Goal: Communication & Community: Answer question/provide support

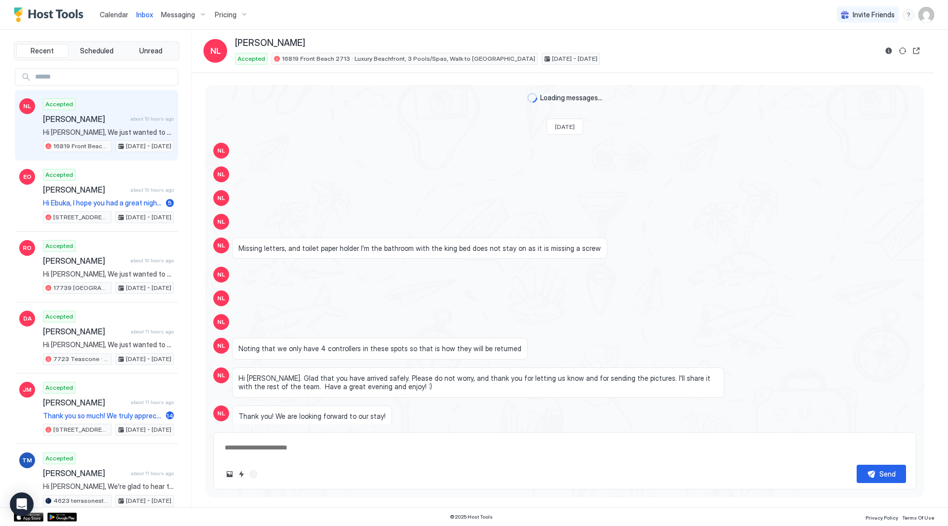
scroll to position [1356, 0]
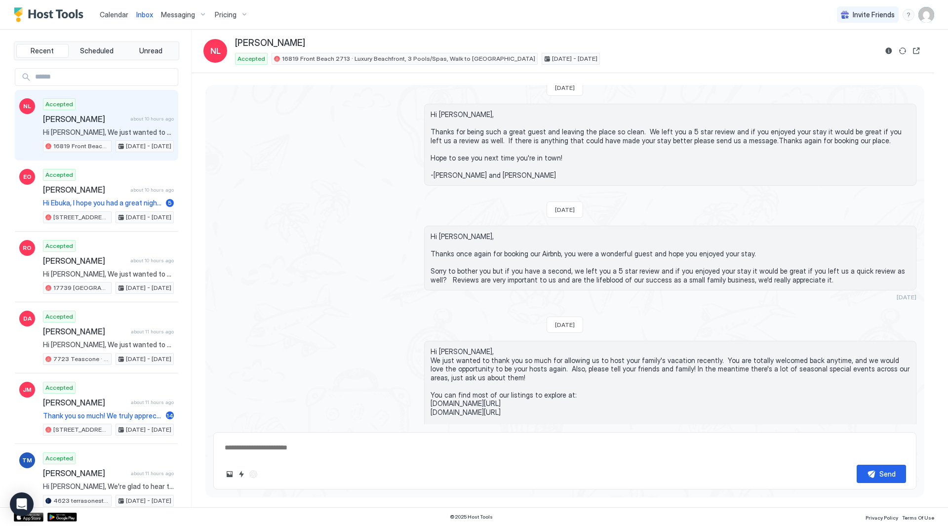
click at [144, 17] on span "Inbox" at bounding box center [144, 14] width 17 height 8
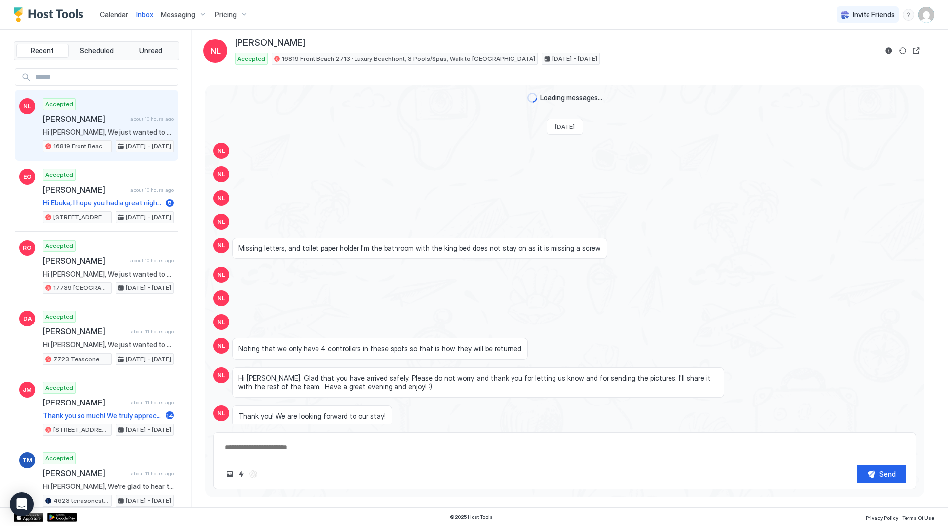
scroll to position [1356, 0]
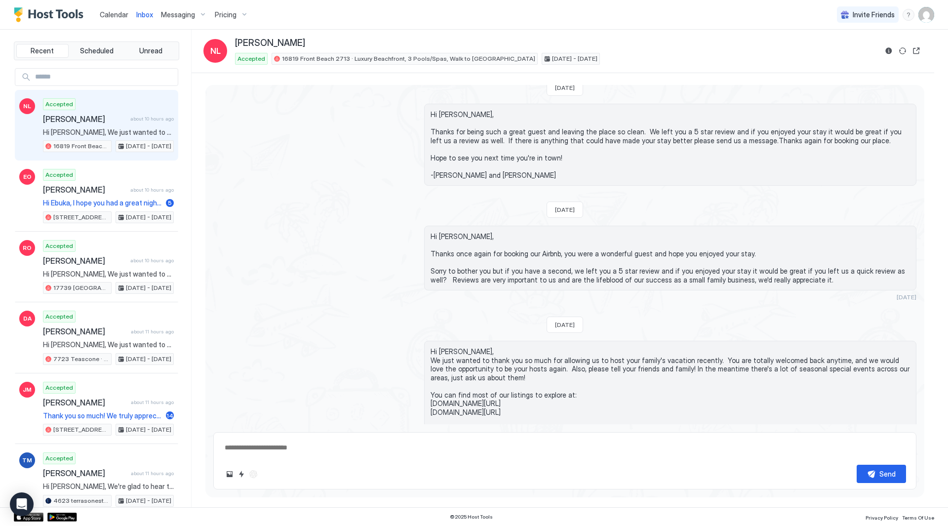
type textarea "*"
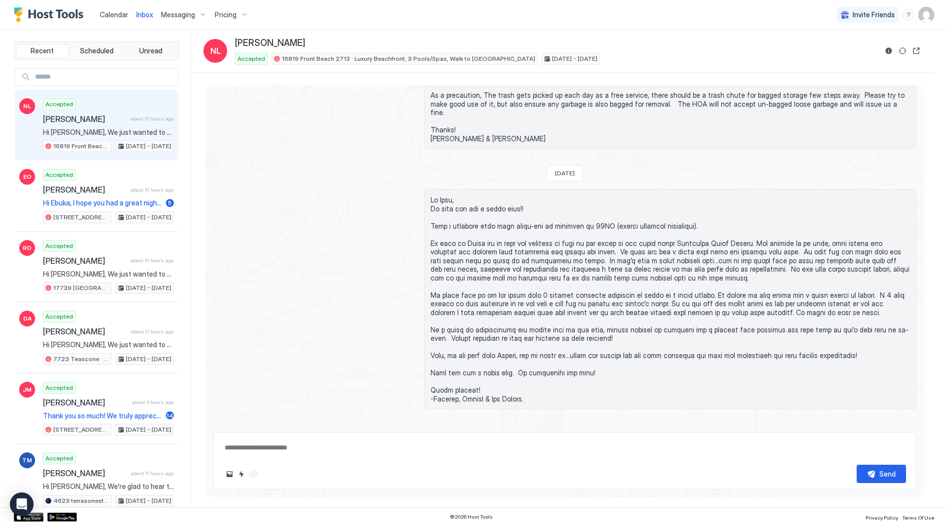
click at [139, 15] on span "Inbox" at bounding box center [144, 14] width 17 height 8
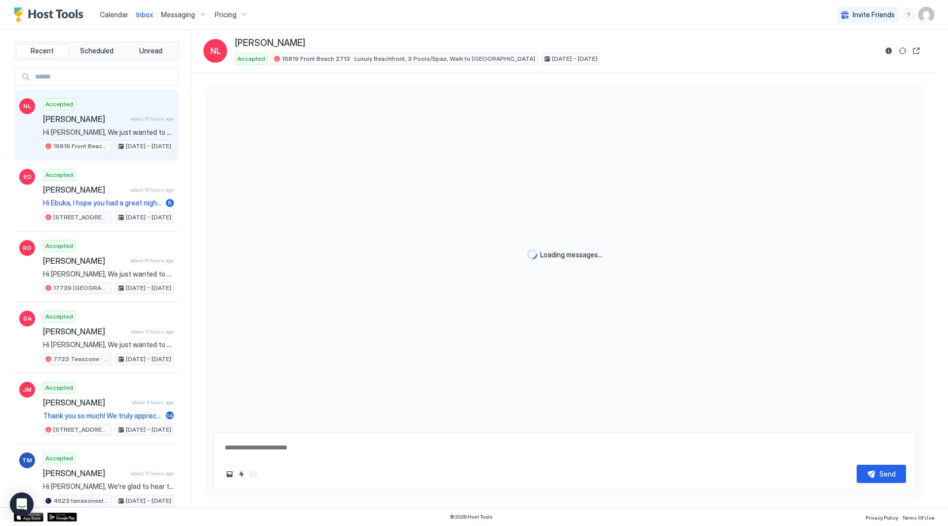
scroll to position [1356, 0]
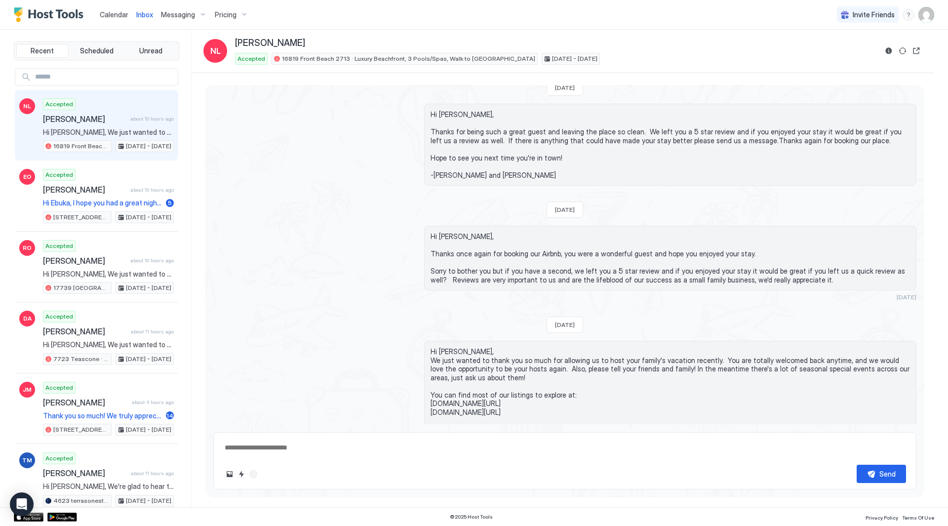
click at [119, 20] on div "Calendar" at bounding box center [114, 14] width 37 height 18
click at [117, 11] on span "Calendar" at bounding box center [114, 14] width 29 height 8
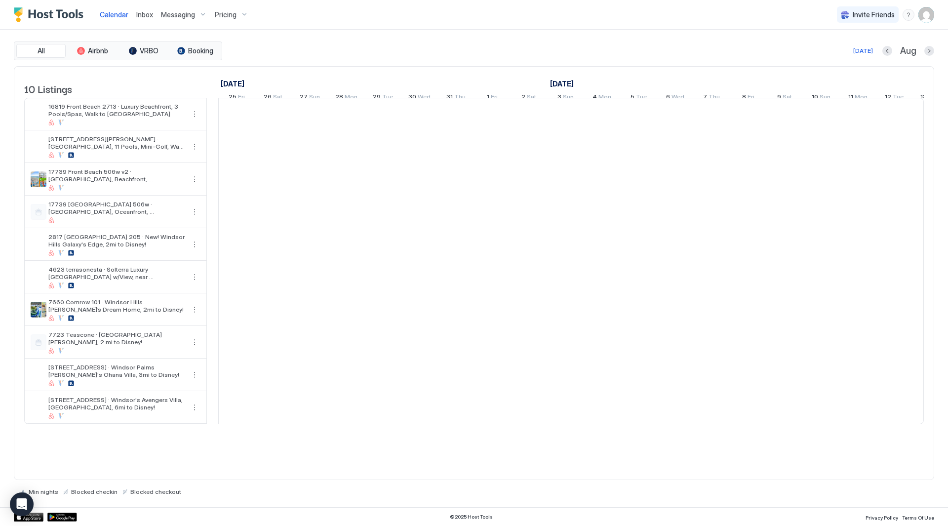
scroll to position [0, 548]
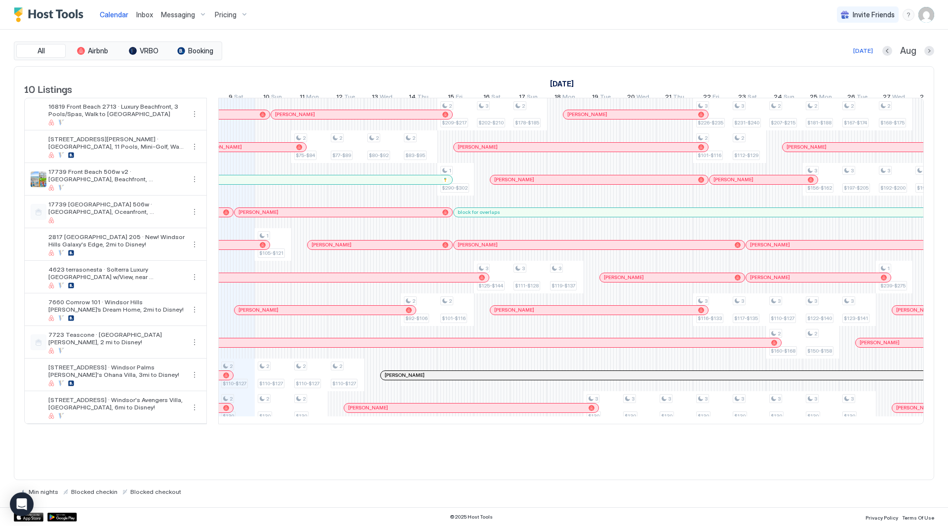
click at [142, 18] on span "Inbox" at bounding box center [144, 14] width 17 height 8
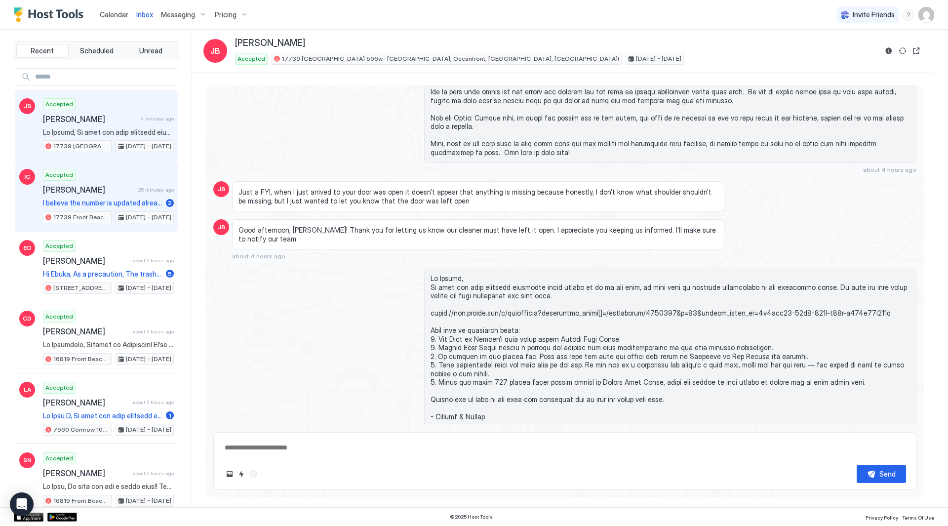
click at [113, 187] on span "[PERSON_NAME]" at bounding box center [88, 190] width 91 height 10
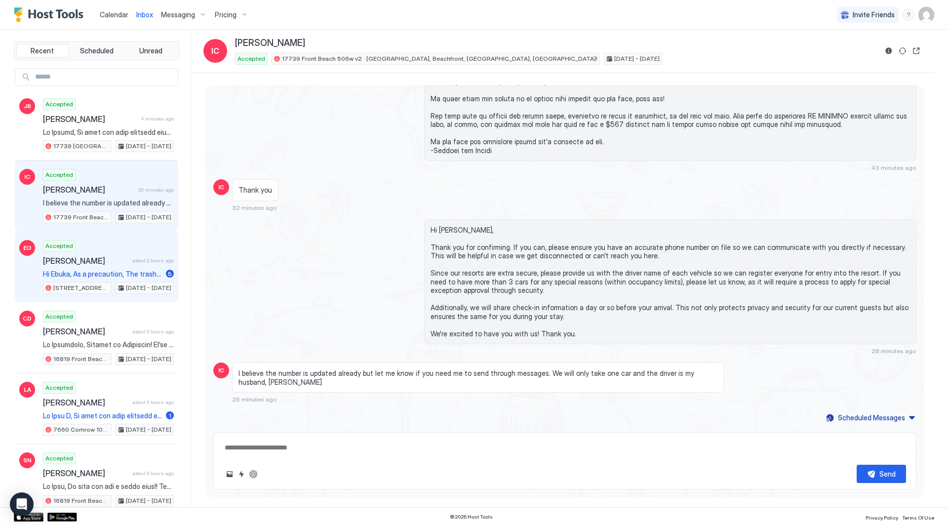
scroll to position [298, 0]
click at [109, 259] on span "[PERSON_NAME]" at bounding box center [85, 261] width 85 height 10
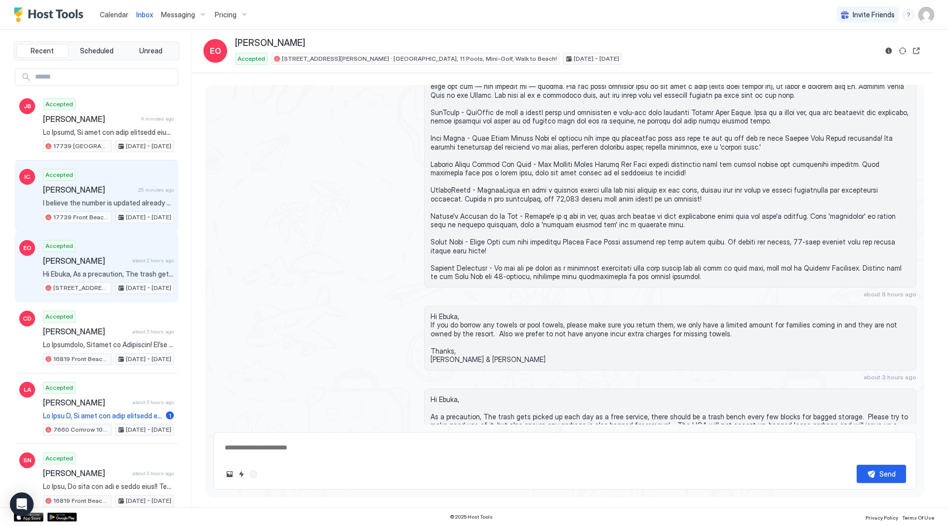
click at [117, 178] on div "Accepted Irene Cruz 25 minutes ago I believe the number is updated already but …" at bounding box center [108, 196] width 131 height 54
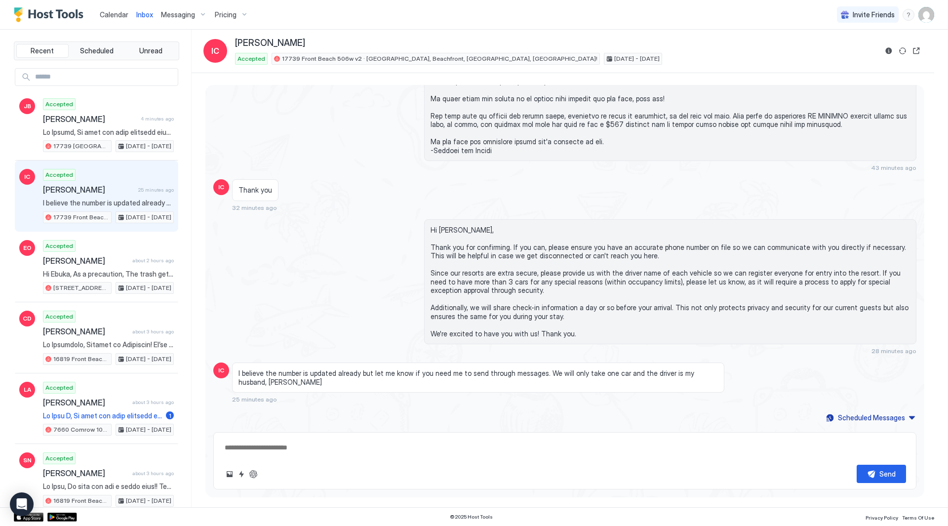
scroll to position [298, 0]
click at [253, 468] on button "ChatGPT Auto Reply" at bounding box center [253, 474] width 12 height 12
type textarea "*"
type textarea "**********"
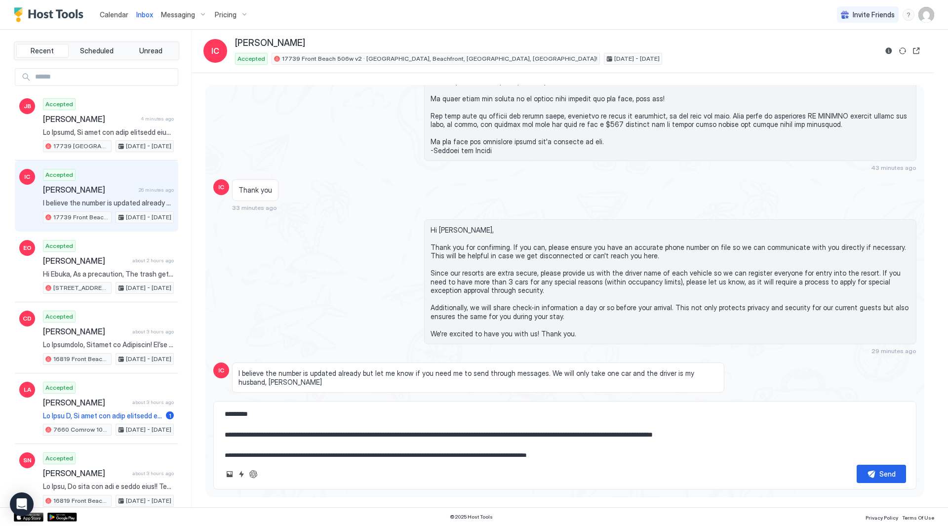
scroll to position [52, 0]
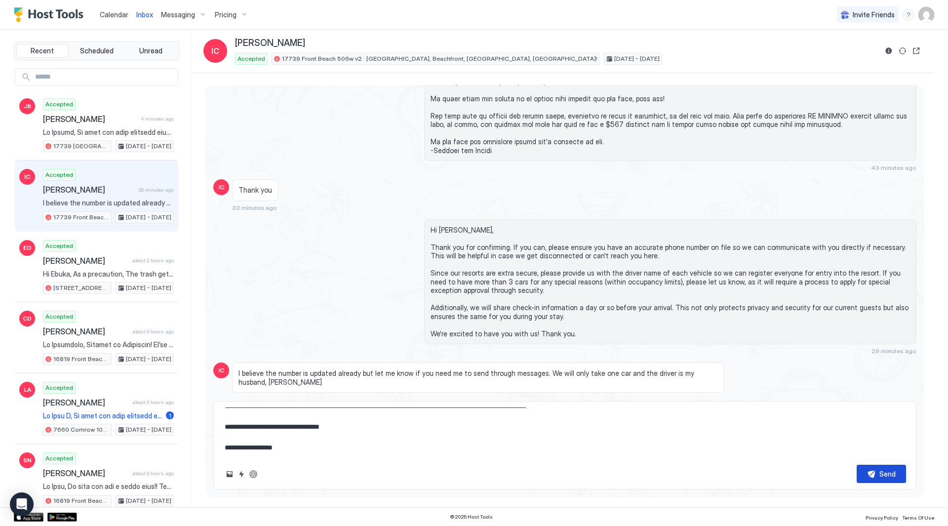
click at [895, 472] on div "Send" at bounding box center [887, 473] width 16 height 10
type textarea "*"
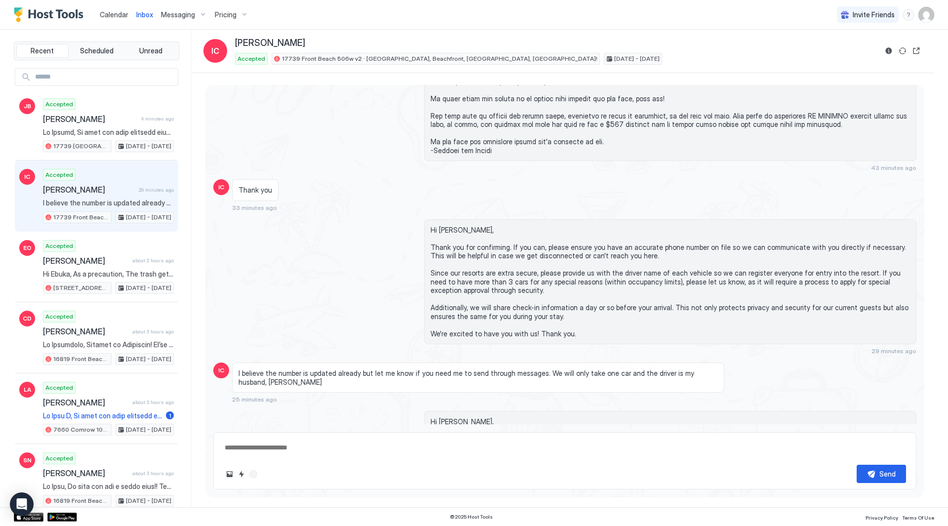
scroll to position [0, 0]
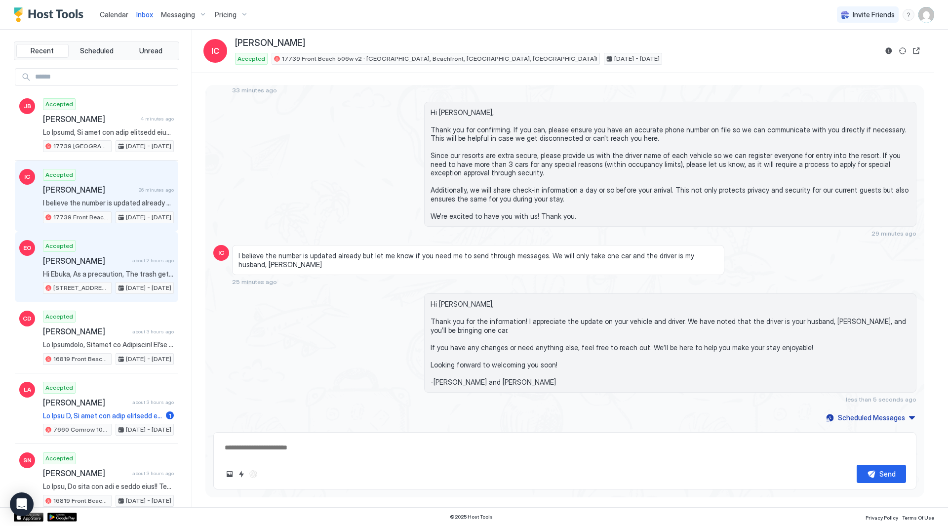
click at [136, 258] on span "about 2 hours ago" at bounding box center [152, 260] width 41 height 6
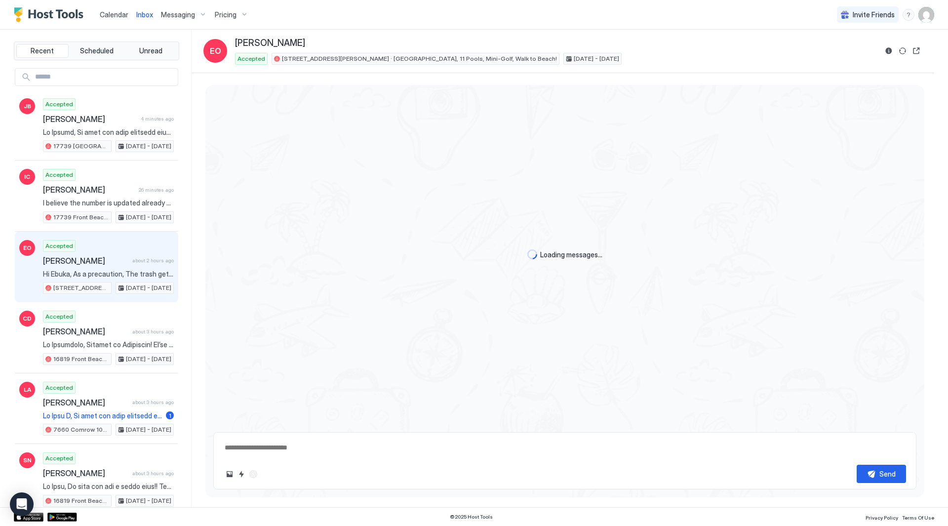
scroll to position [3708, 0]
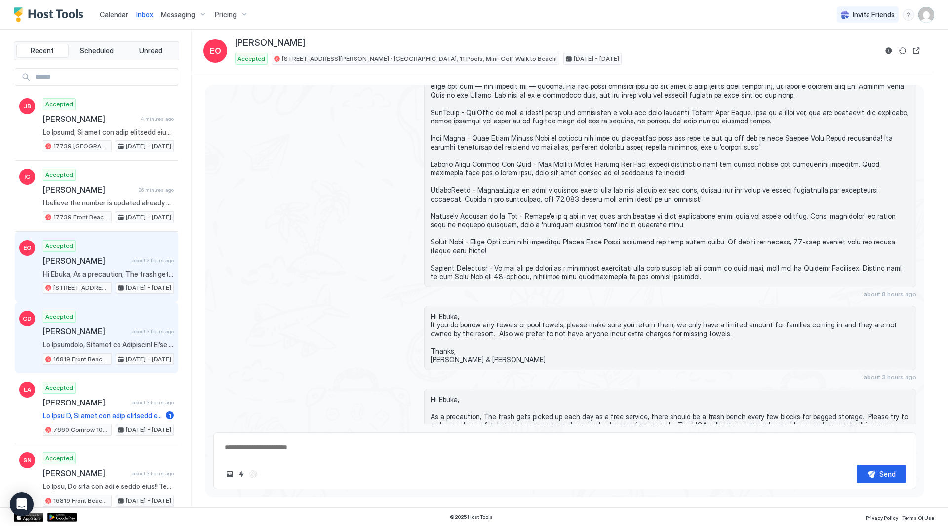
click at [138, 332] on span "about 3 hours ago" at bounding box center [152, 331] width 41 height 6
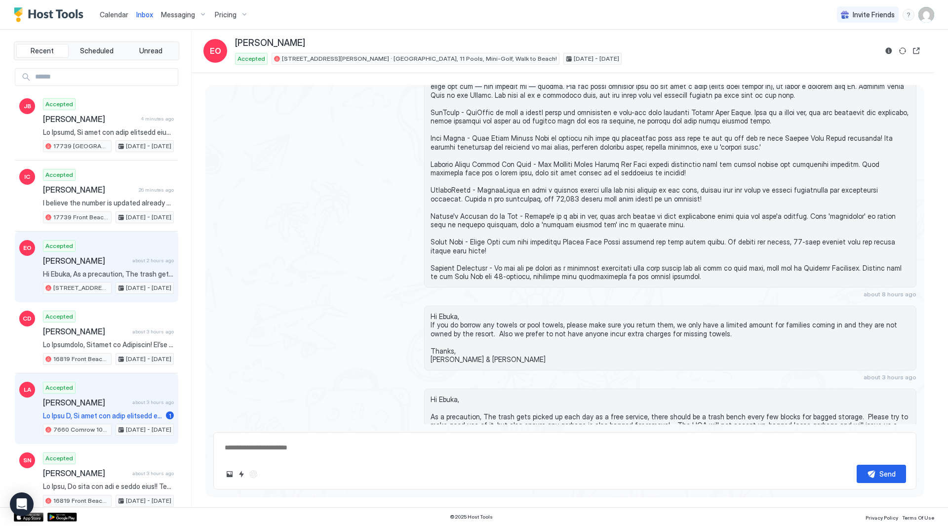
scroll to position [1695, 0]
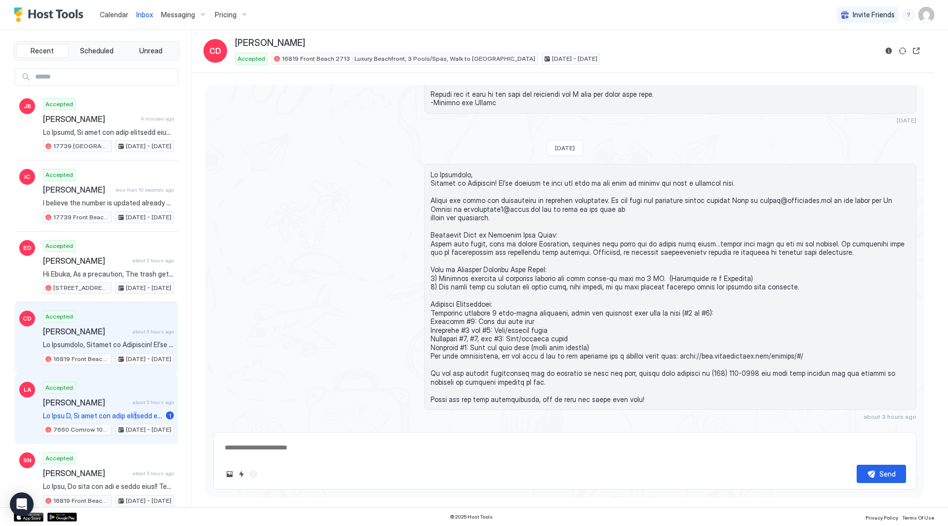
click at [135, 413] on span at bounding box center [102, 415] width 119 height 9
click at [116, 408] on div "Accepted Luis A Rodriguez about 3 hours ago 1 7660 Comrow 101 · Windsor Hills M…" at bounding box center [108, 408] width 131 height 54
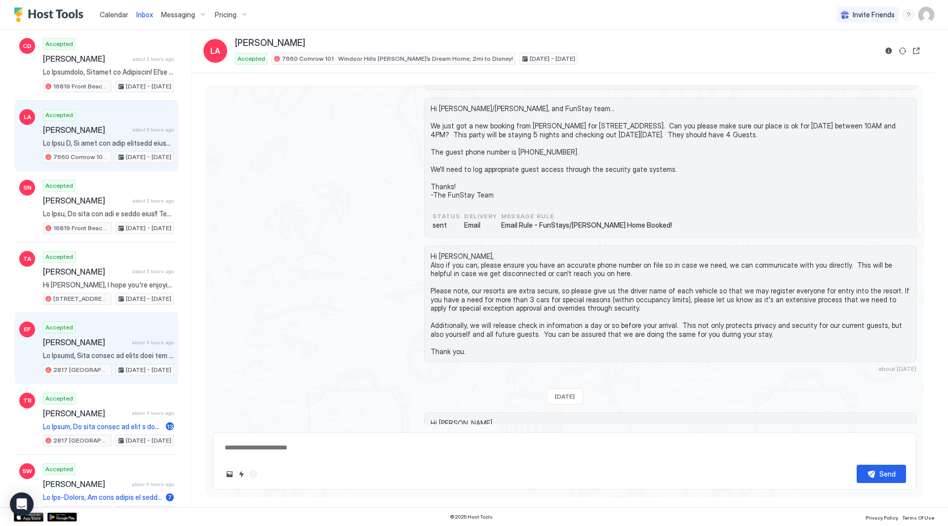
scroll to position [395, 0]
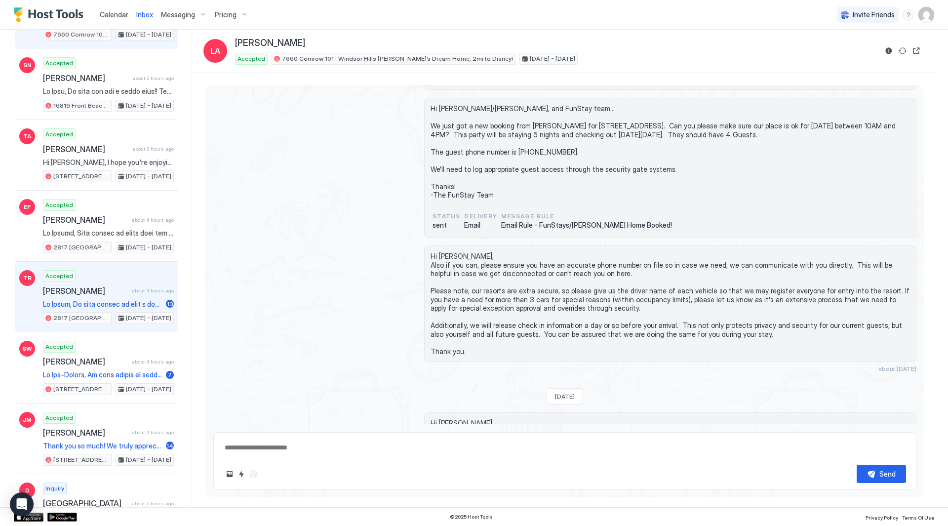
click at [138, 284] on div "Accepted Tania Rodriguez about 4 hours ago 13 2817 Almaton 205 · New! Windsor H…" at bounding box center [108, 297] width 131 height 54
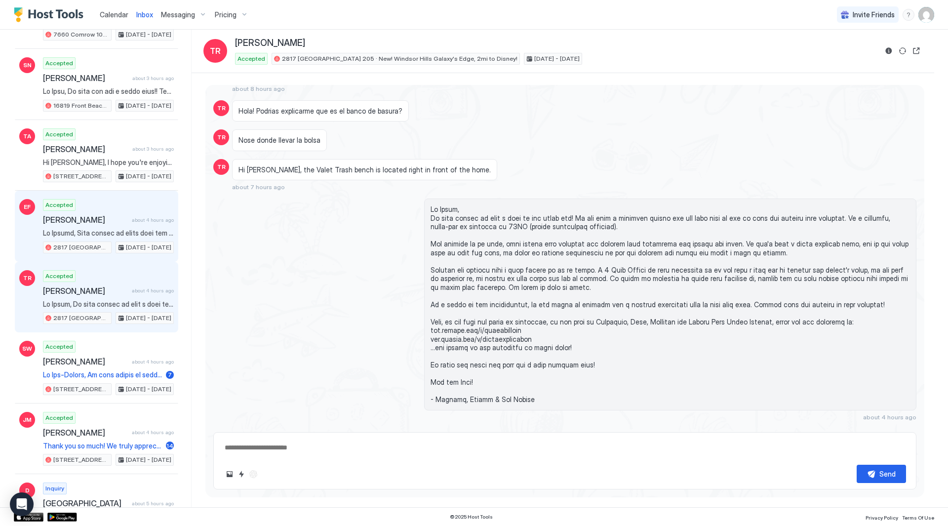
click at [124, 212] on div "Accepted Eileen Fofung about 4 hours ago 2817 Almaton 205 · New! Windsor Hills …" at bounding box center [108, 226] width 131 height 54
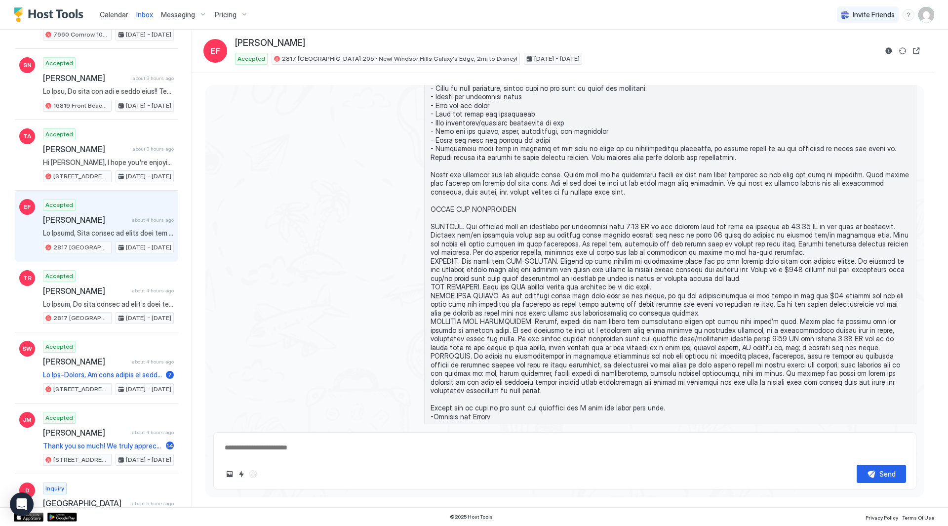
scroll to position [1305, 0]
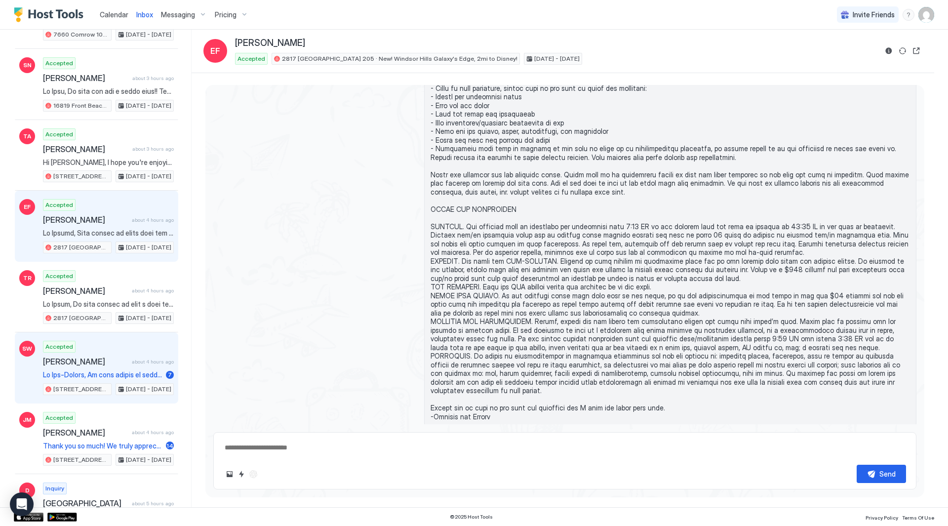
click at [85, 376] on span at bounding box center [102, 374] width 119 height 9
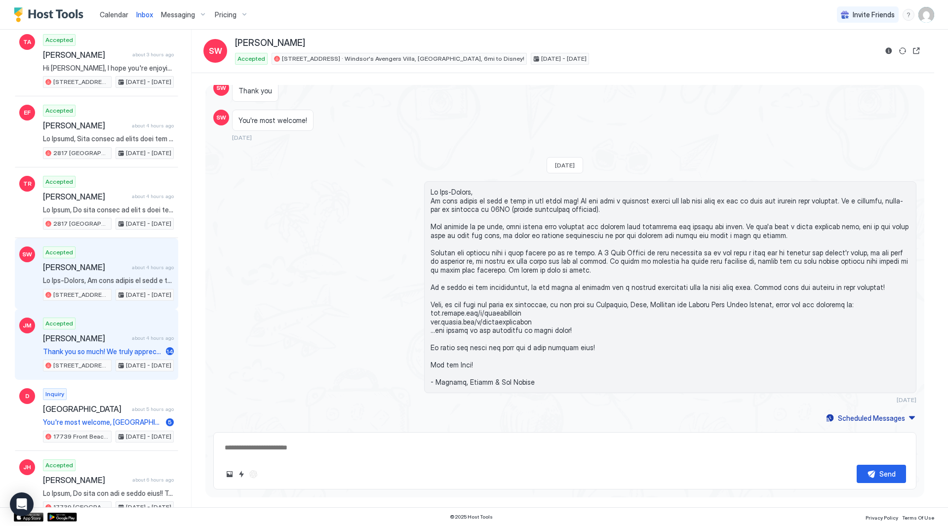
scroll to position [494, 0]
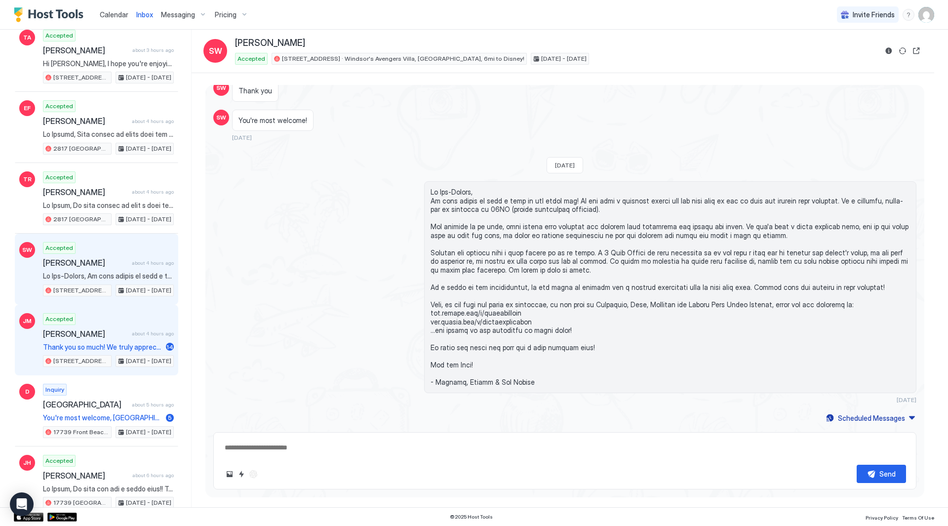
click at [144, 347] on span "Thank you so much! We truly appreciate it and are glad to hear you had a great …" at bounding box center [102, 347] width 119 height 9
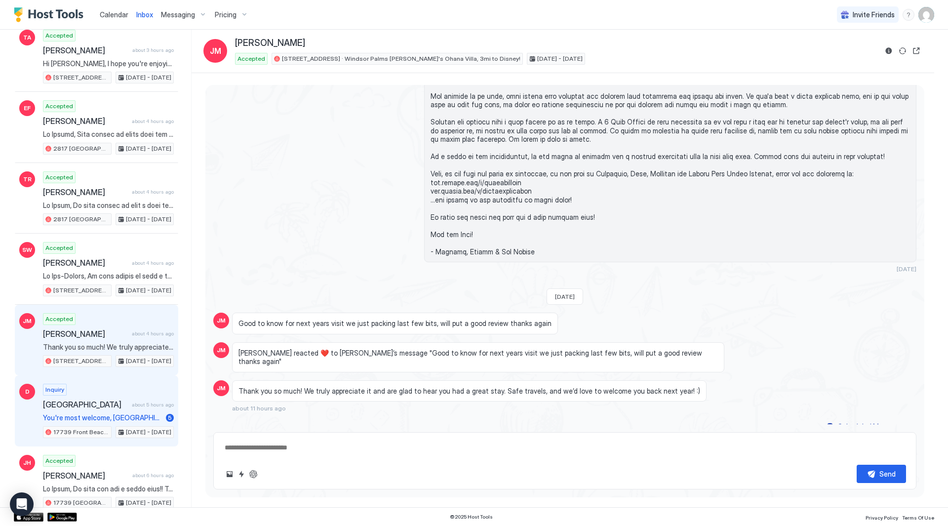
click at [140, 393] on div "Inquiry Dallas about 5 hours ago You're most welcome, Dallas! 5 17739 Front Bea…" at bounding box center [108, 410] width 131 height 54
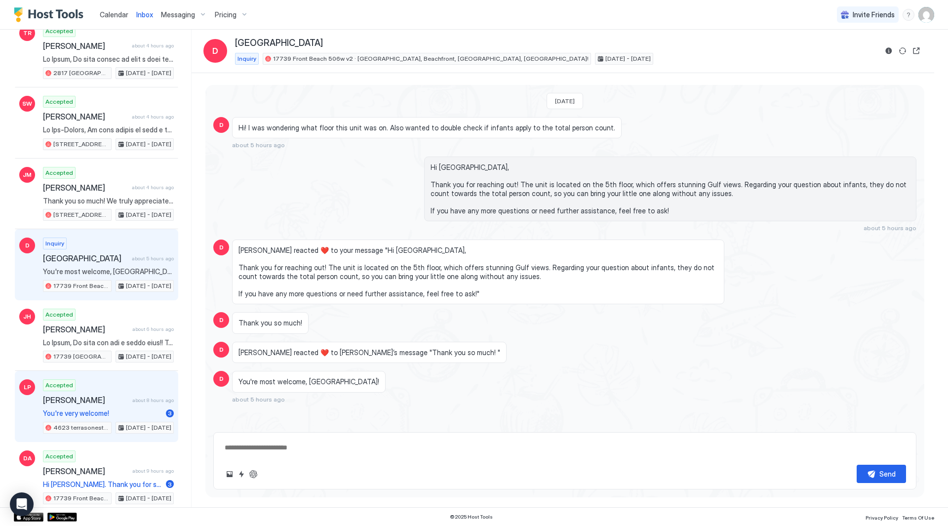
scroll to position [642, 0]
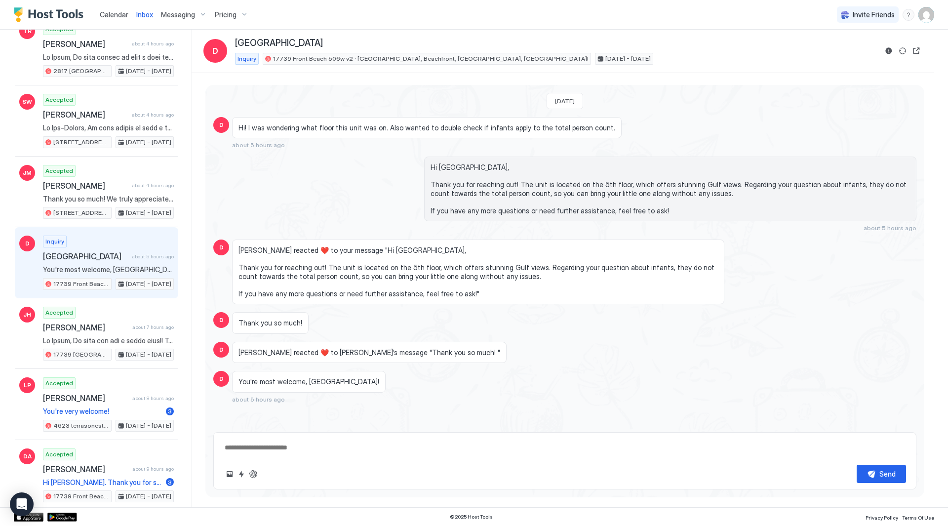
type textarea "*"
